Goal: Information Seeking & Learning: Understand process/instructions

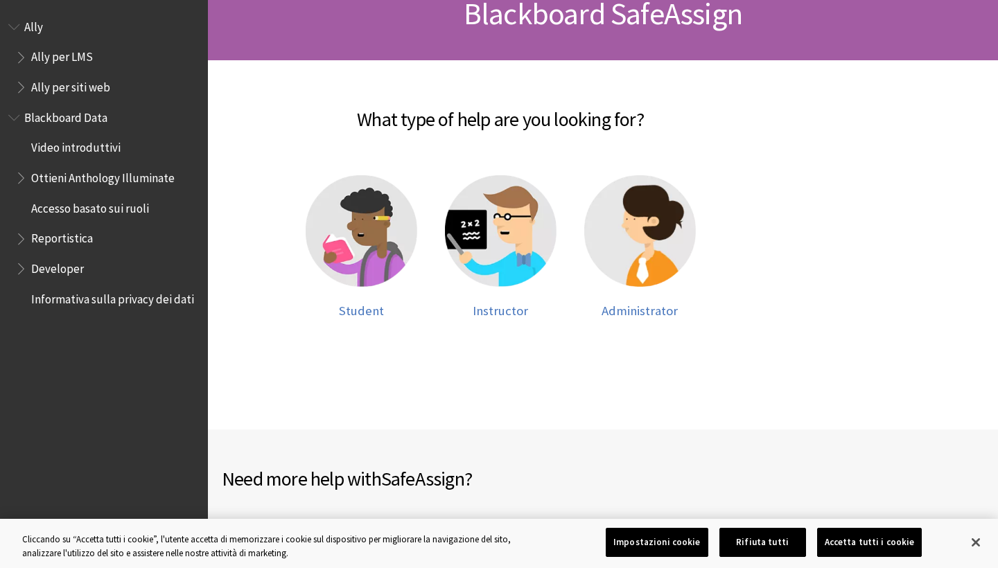
scroll to position [245, 0]
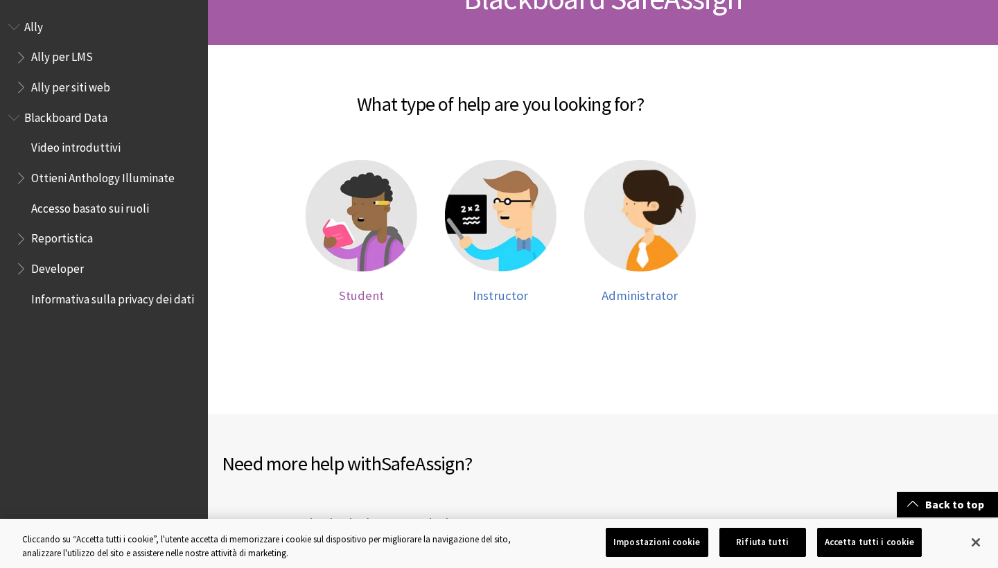
click at [364, 296] on span "Student" at bounding box center [361, 296] width 45 height 16
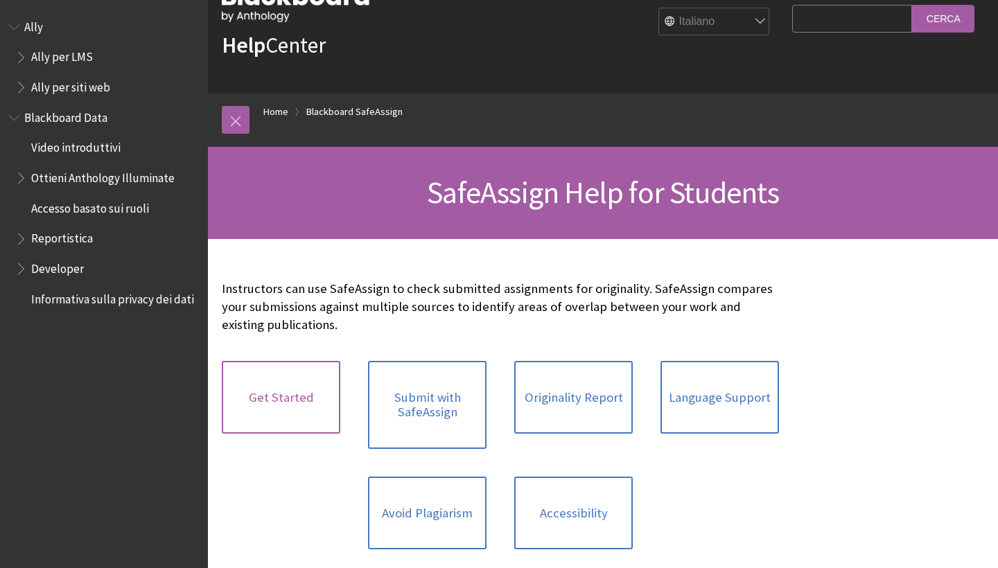
scroll to position [51, 0]
click at [595, 398] on link "Originality Report" at bounding box center [573, 396] width 118 height 73
click at [281, 406] on link "Get Started" at bounding box center [281, 396] width 118 height 73
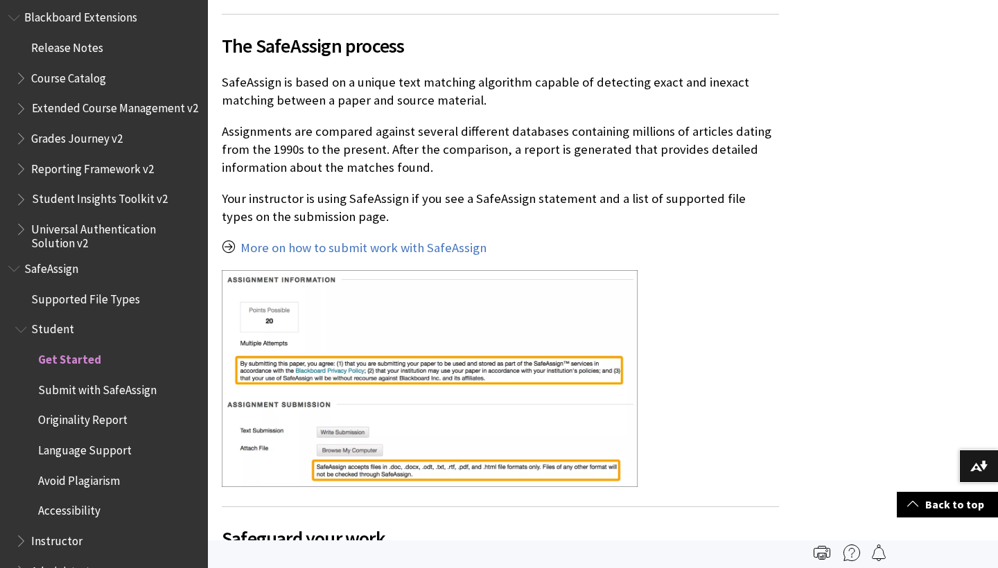
scroll to position [385, 0]
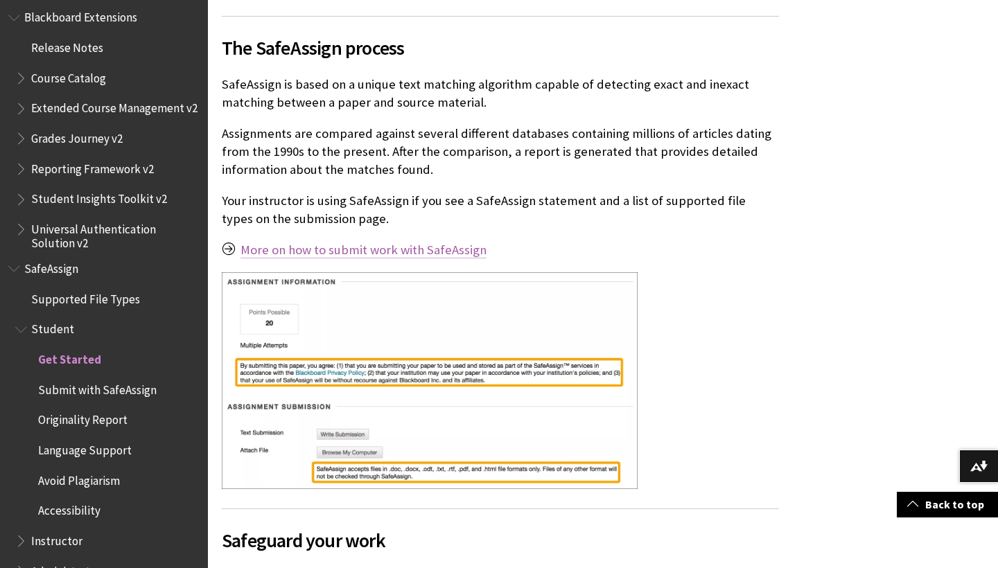
click at [366, 246] on link "More on how to submit work with SafeAssign" at bounding box center [363, 250] width 246 height 17
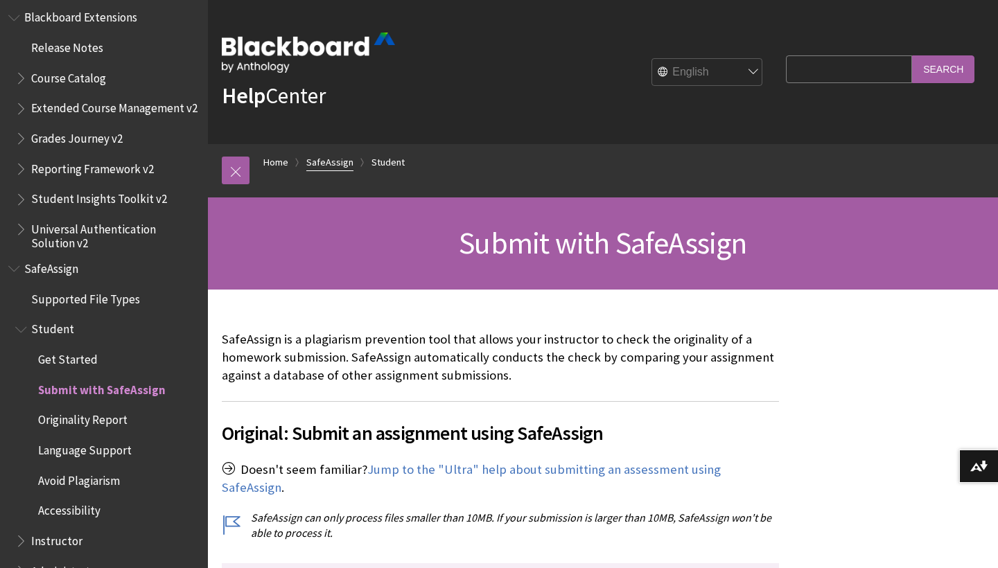
click at [337, 164] on link "SafeAssign" at bounding box center [329, 162] width 47 height 17
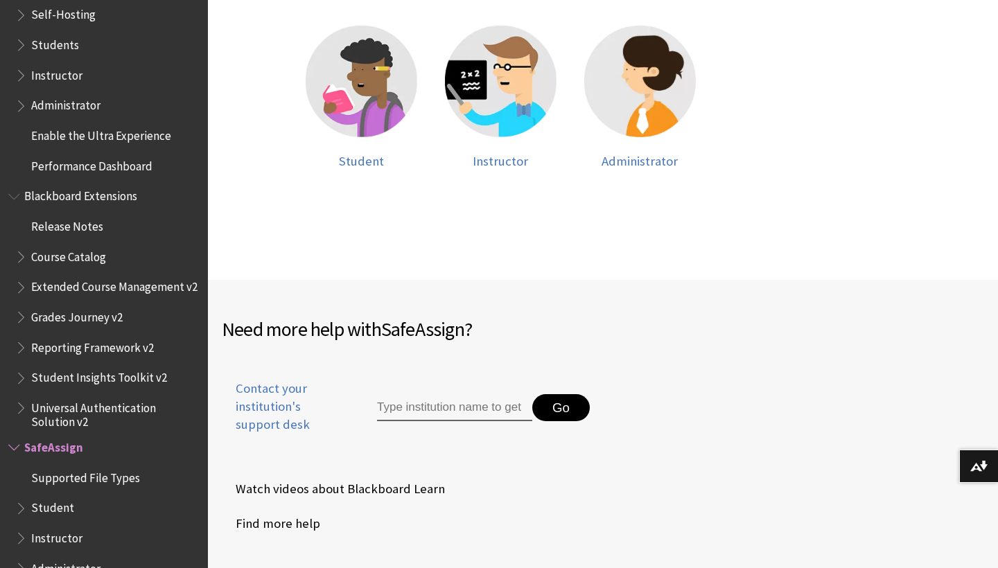
scroll to position [441, 0]
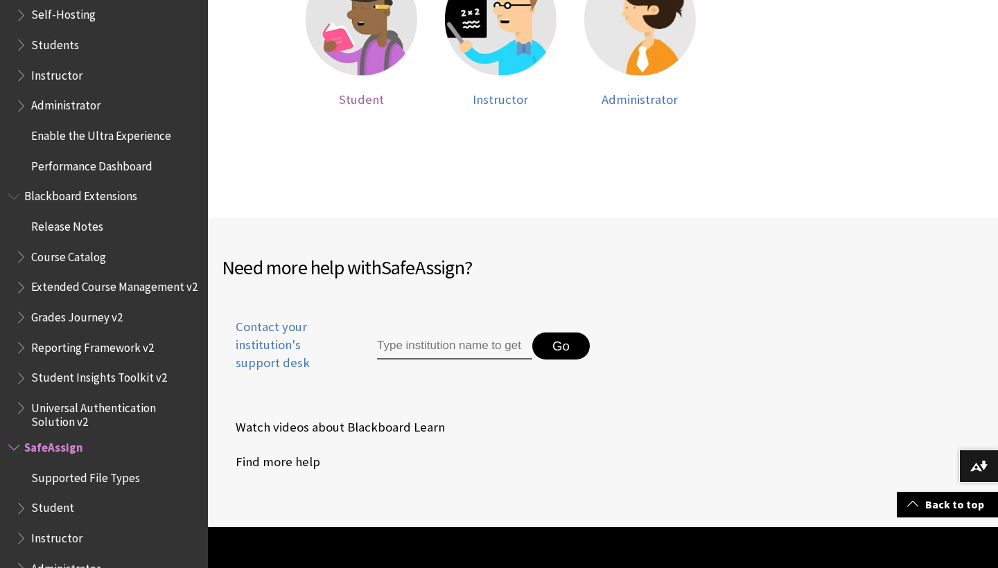
click at [373, 100] on span "Student" at bounding box center [361, 99] width 45 height 16
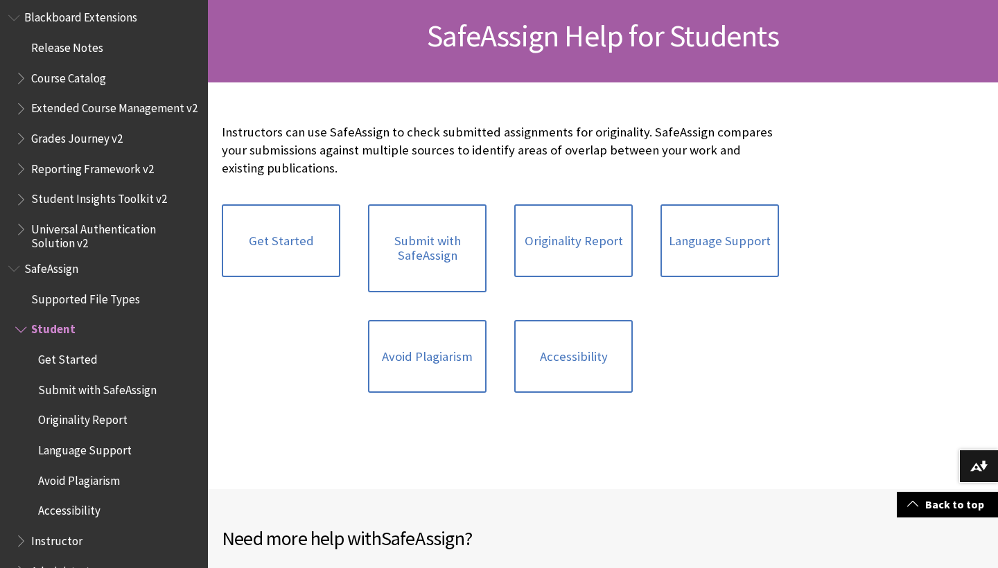
scroll to position [200, 0]
